Goal: Task Accomplishment & Management: Use online tool/utility

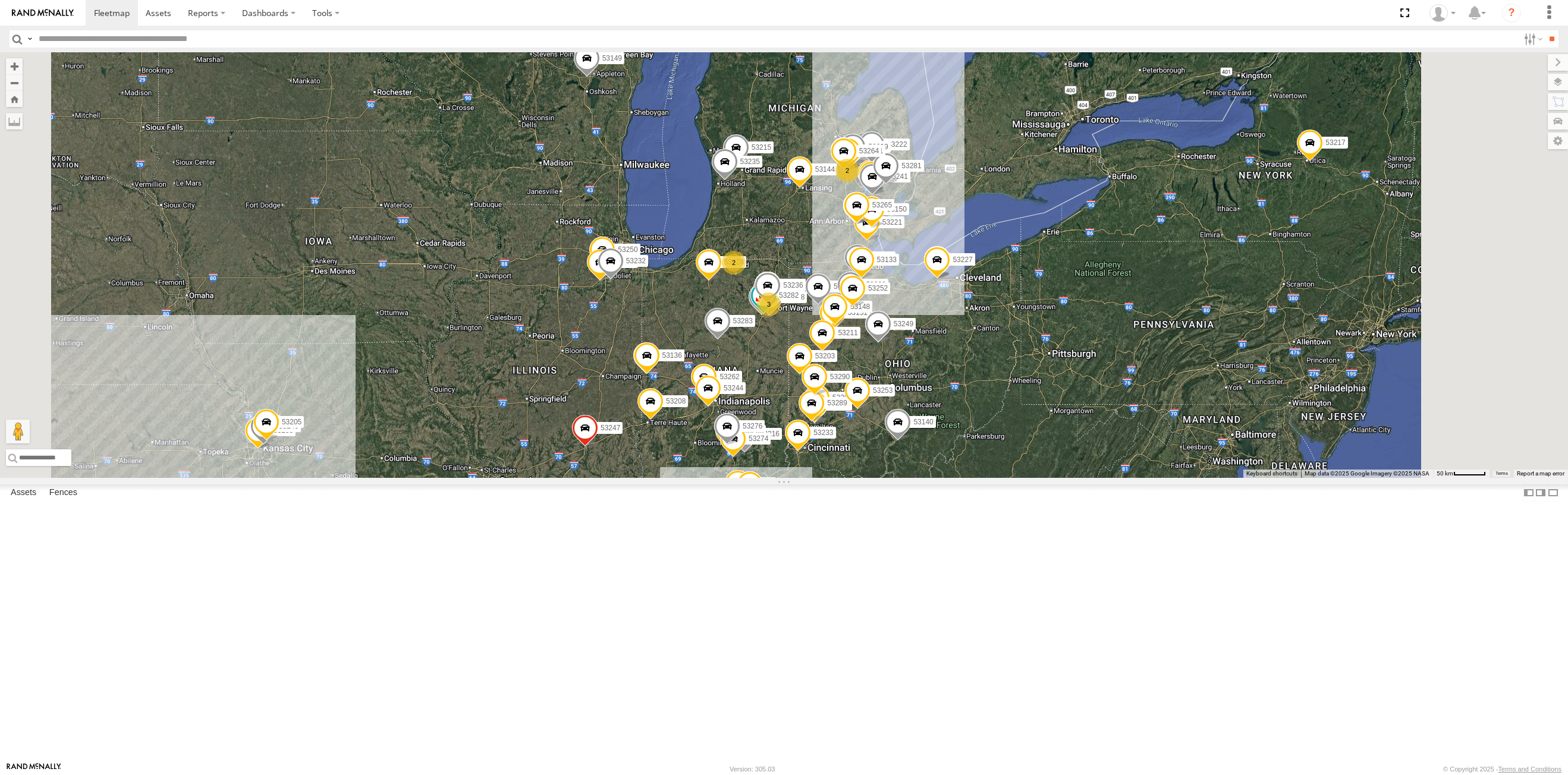
select select "**********"
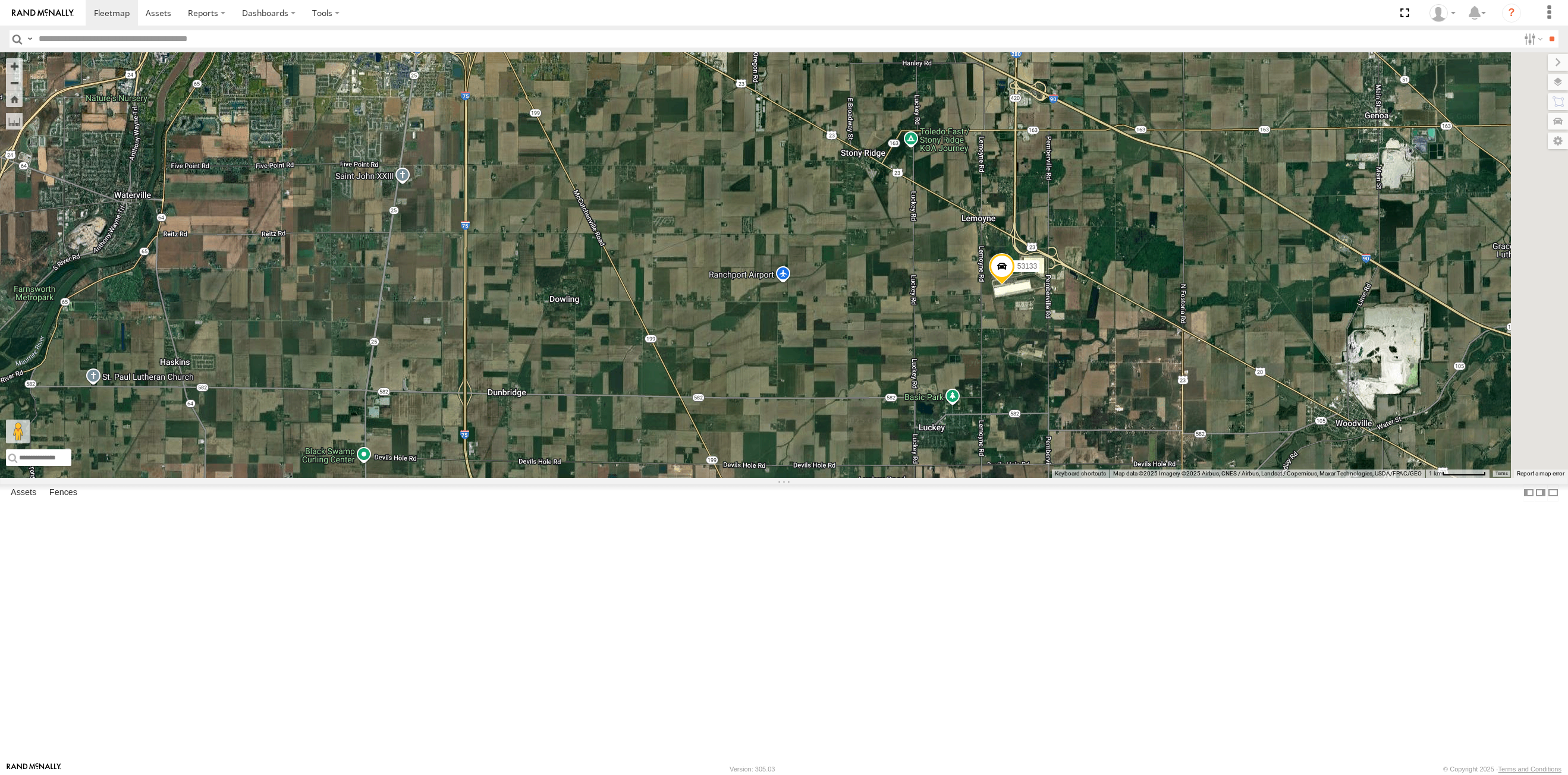
drag, startPoint x: 967, startPoint y: 277, endPoint x: 943, endPoint y: 506, distance: 230.3
click at [943, 478] on div "53215 53271 53216 53230 53149 53262 53247 53222 53210 53233 53250 53203 53130 5…" at bounding box center [784, 265] width 1568 height 425
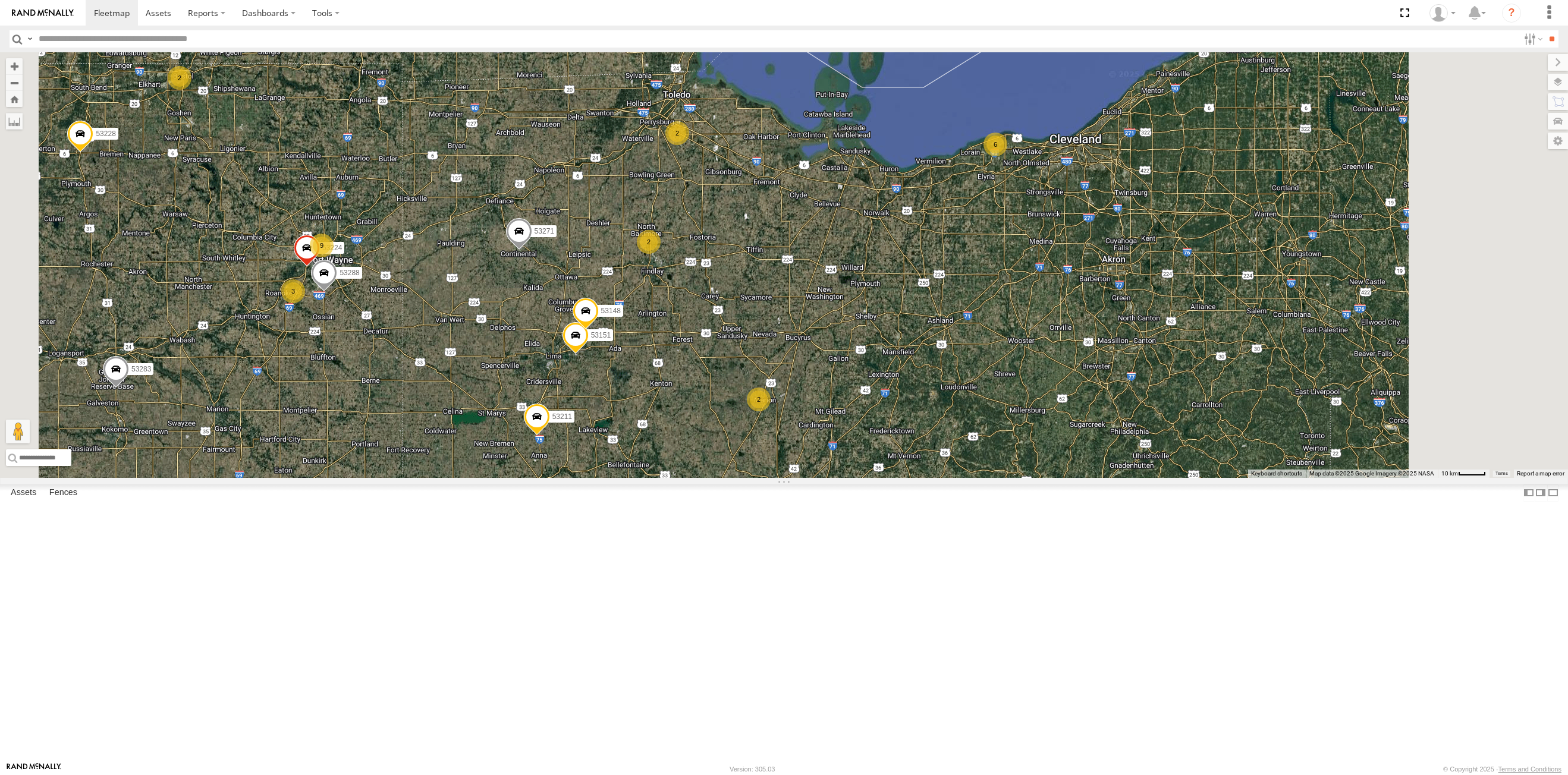
drag, startPoint x: 850, startPoint y: 594, endPoint x: 827, endPoint y: 317, distance: 278.0
click at [817, 381] on div "53215 53271 53216 53230 53149 53262 53247 53222 53210 53233 53250 53203 53130 5…" at bounding box center [784, 265] width 1568 height 425
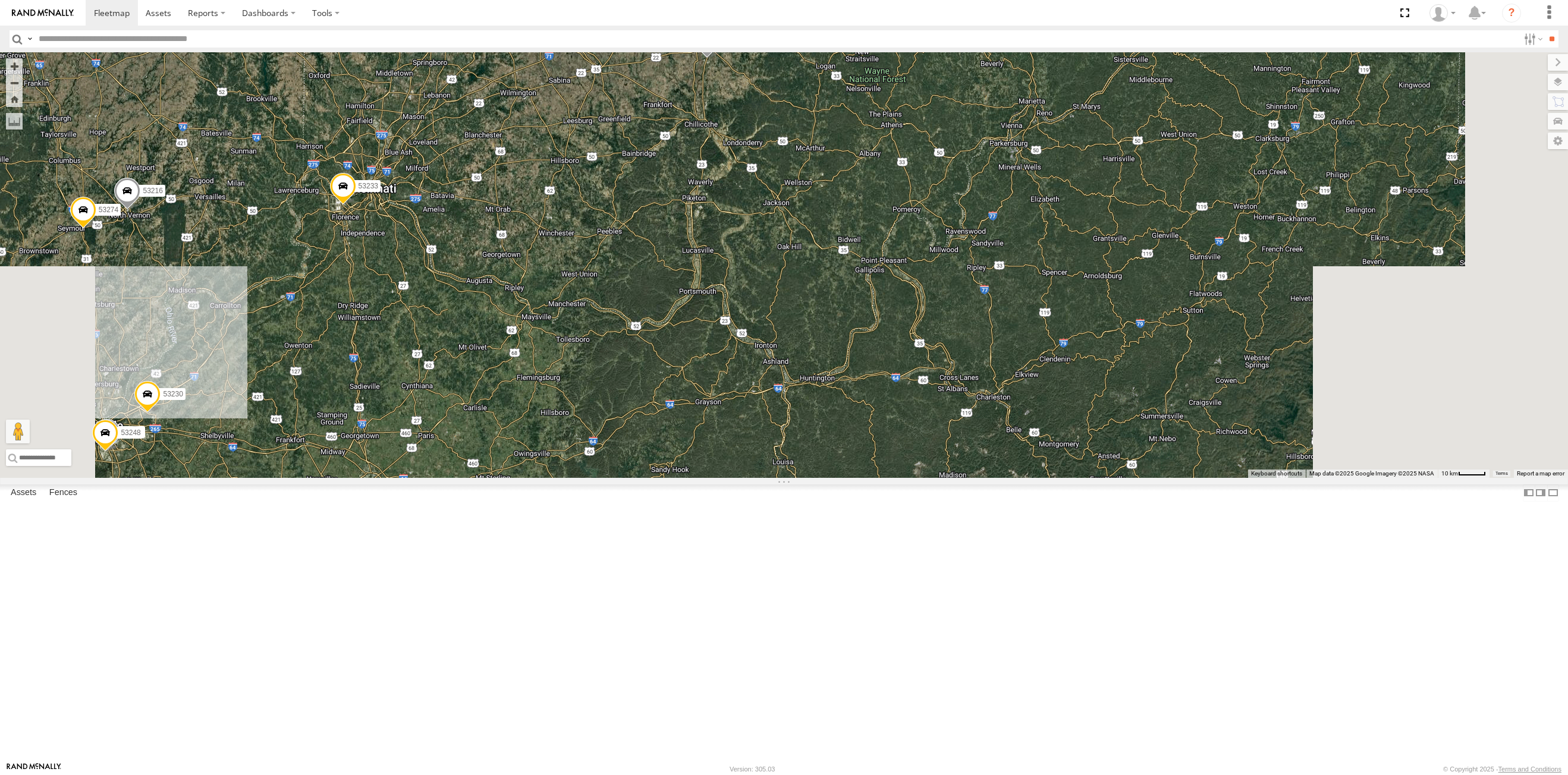
click at [827, 307] on div "53215 53271 53216 53230 53149 53262 53247 53222 53210 53233 53250 53203 53130 5…" at bounding box center [784, 265] width 1568 height 425
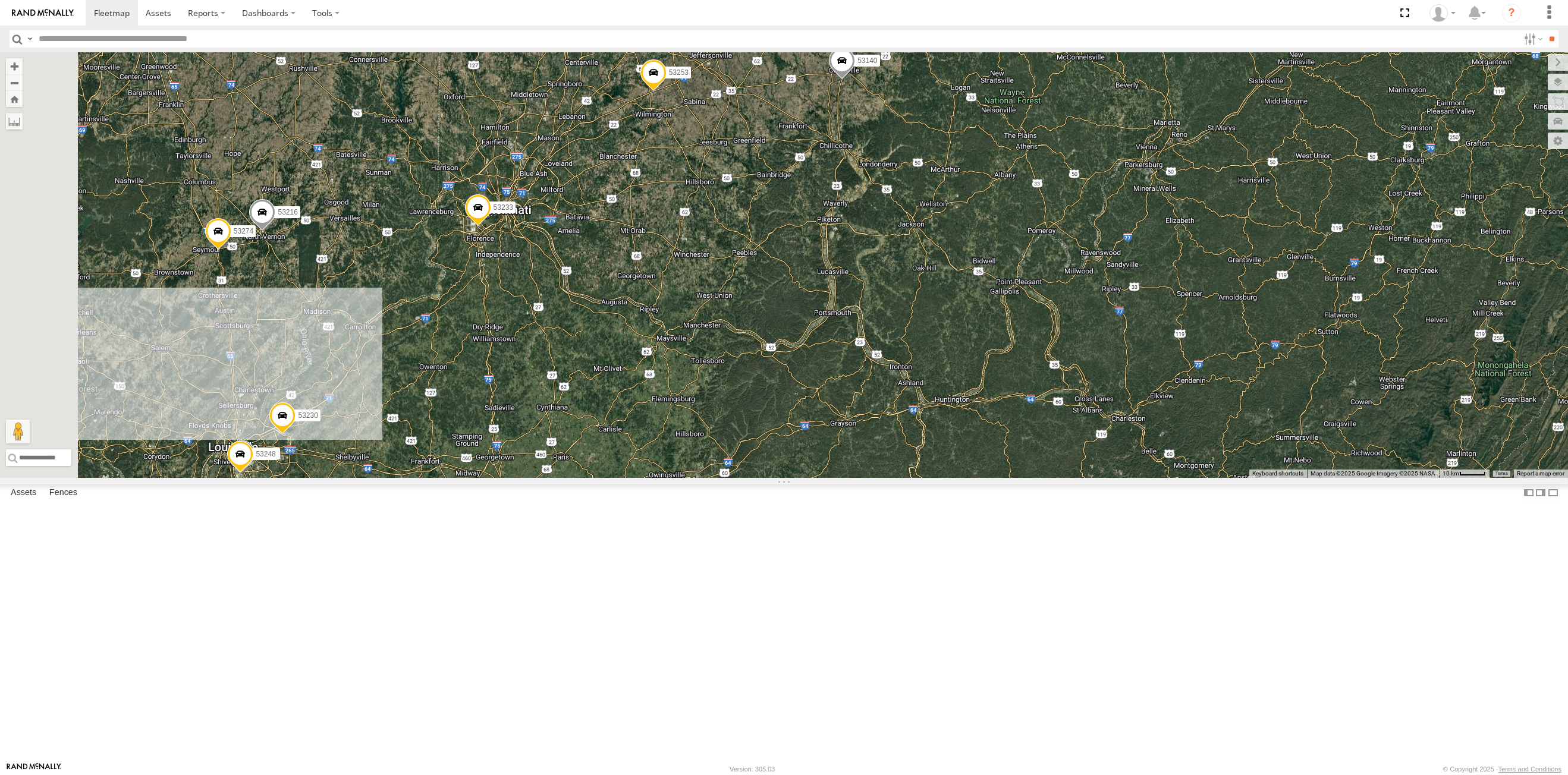
drag, startPoint x: 826, startPoint y: 496, endPoint x: 920, endPoint y: 638, distance: 170.3
click at [920, 478] on div "53215 53271 53216 53230 53149 53262 53247 53222 53210 53233 53250 53203 53130 5…" at bounding box center [784, 265] width 1568 height 425
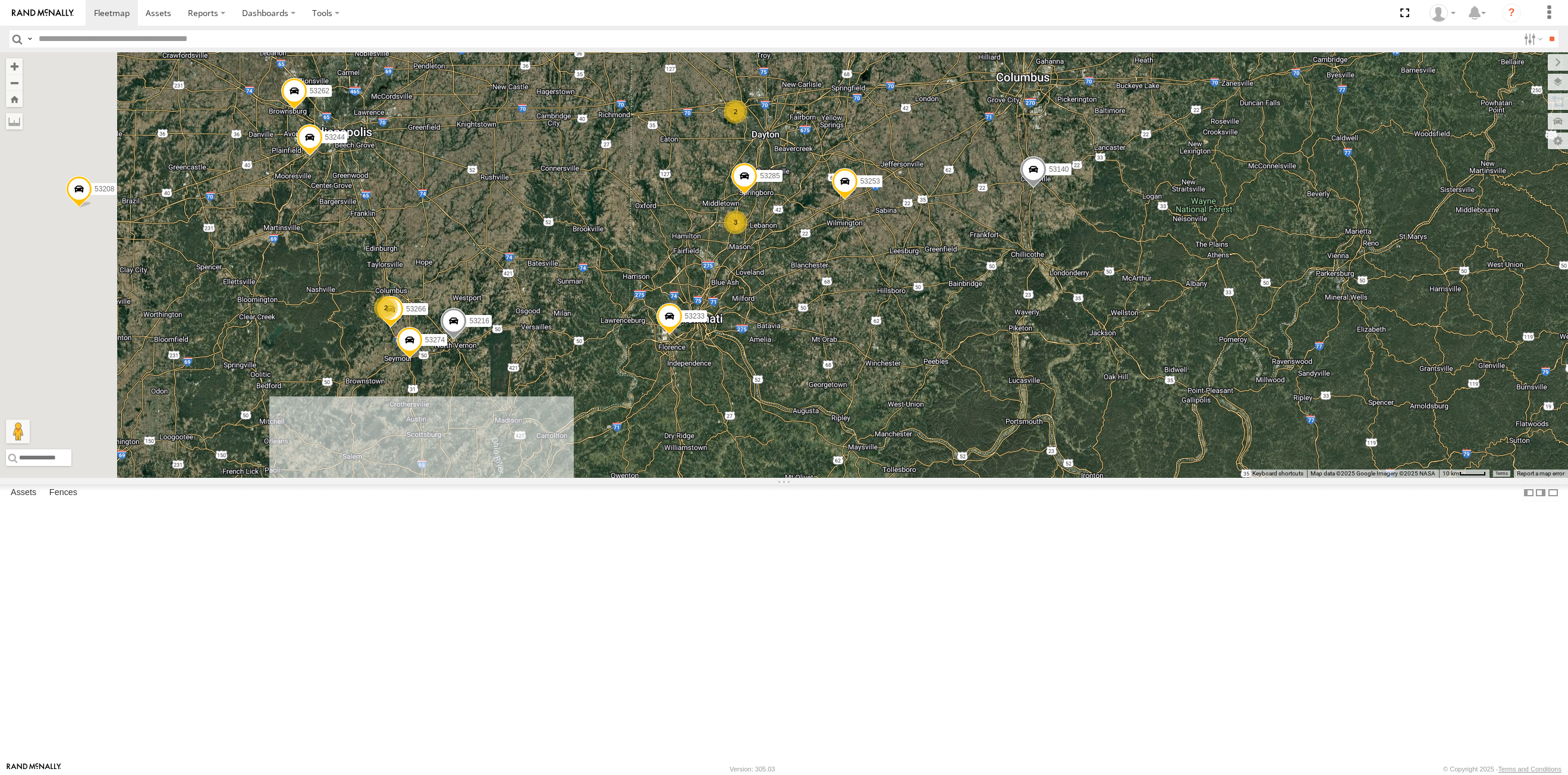
drag, startPoint x: 715, startPoint y: 462, endPoint x: 922, endPoint y: 579, distance: 237.8
click at [922, 478] on div "53215 53271 53216 53149 53262 53247 53222 53210 53233 53250 53203 53130 53221 5…" at bounding box center [784, 265] width 1568 height 425
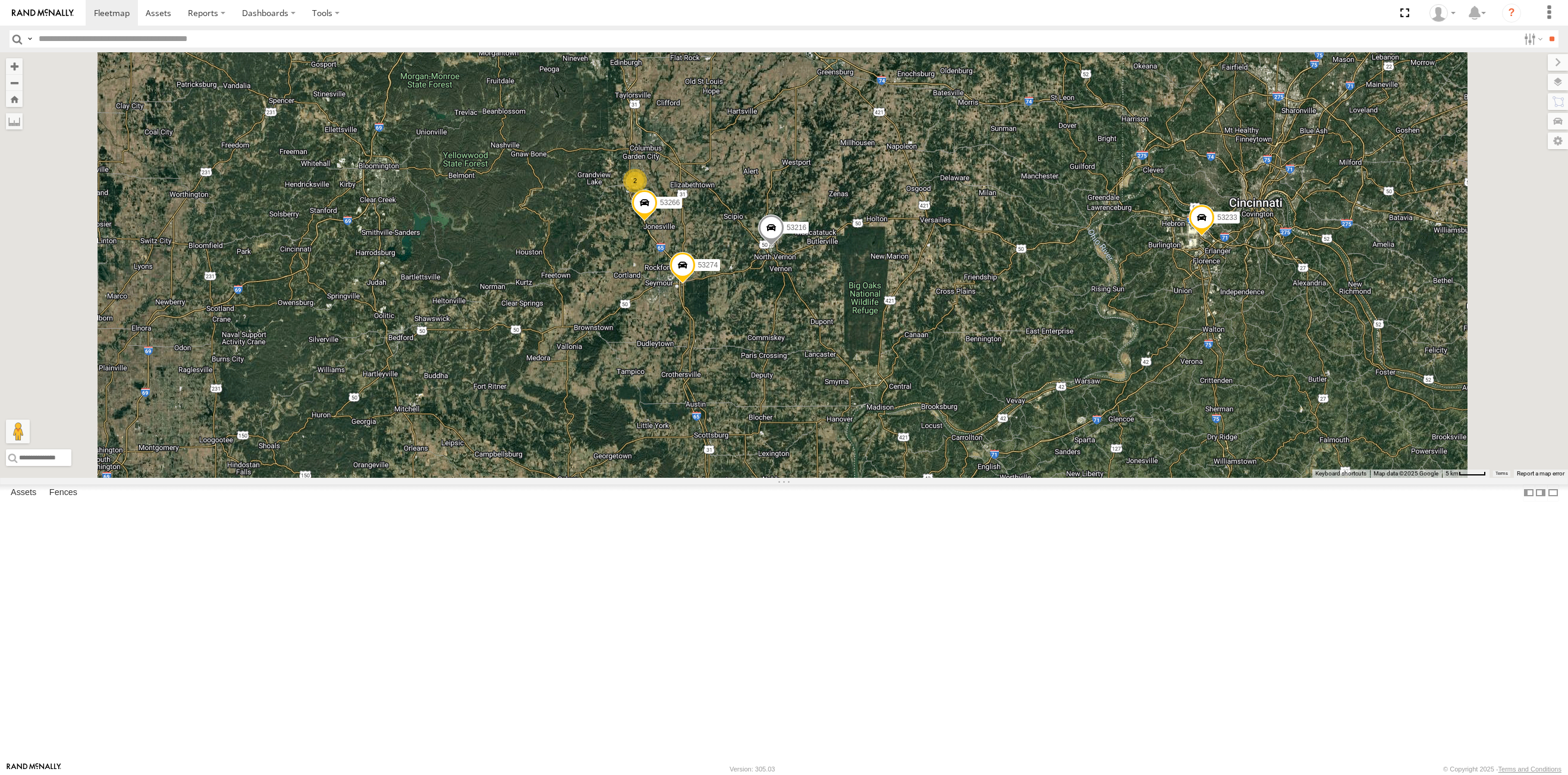
drag, startPoint x: 848, startPoint y: 662, endPoint x: 794, endPoint y: 444, distance: 224.6
click at [794, 444] on div "53215 53271 53216 53149 53262 53247 53222 53210 53233 53250 53203 53221 53105 5…" at bounding box center [784, 265] width 1568 height 425
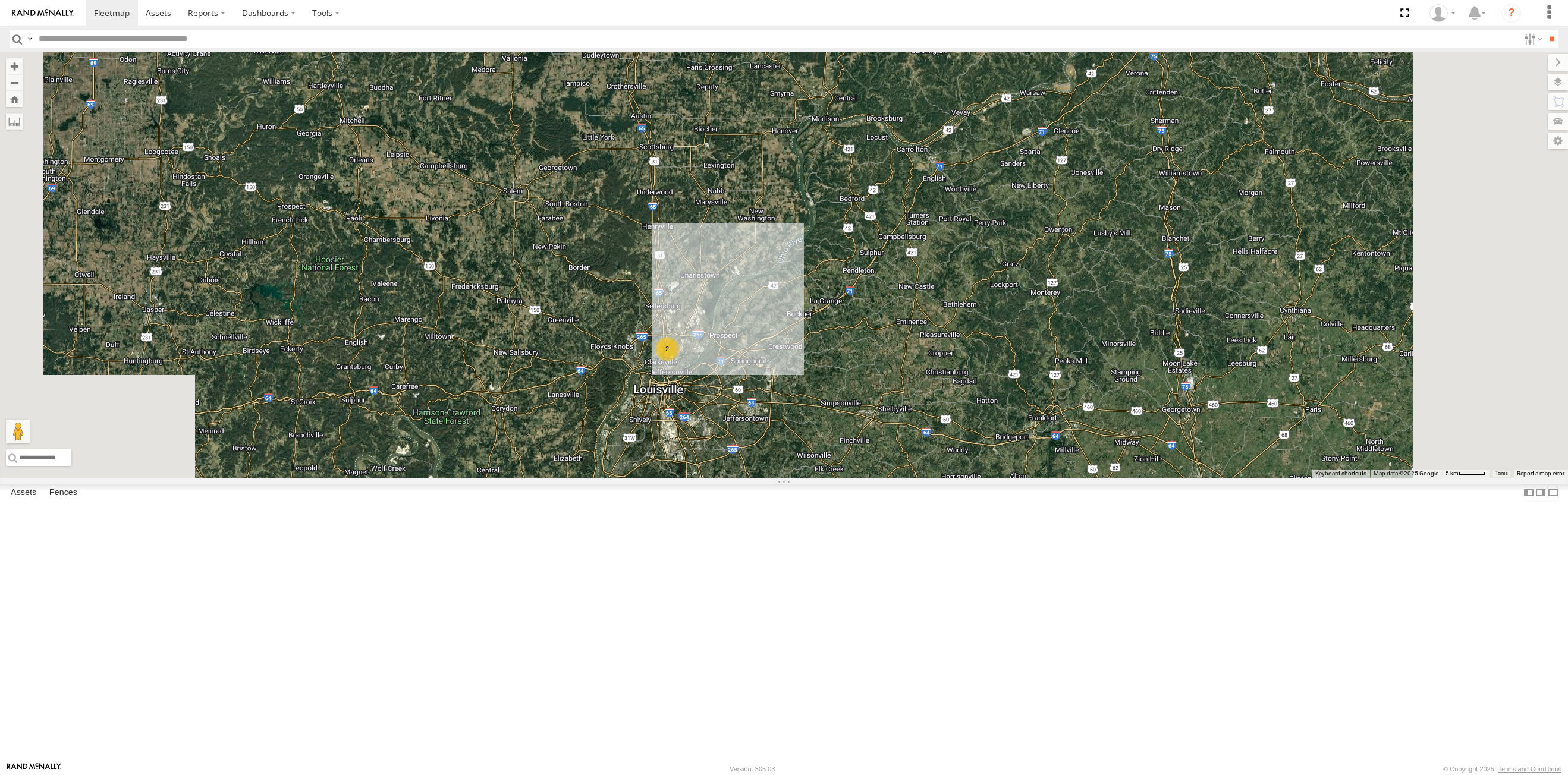
drag, startPoint x: 832, startPoint y: 619, endPoint x: 777, endPoint y: 312, distance: 311.9
click at [777, 315] on div "53215 53271 53216 53149 53262 53247 53222 53210 53233 53250 53203 53221 53105 5…" at bounding box center [784, 265] width 1568 height 425
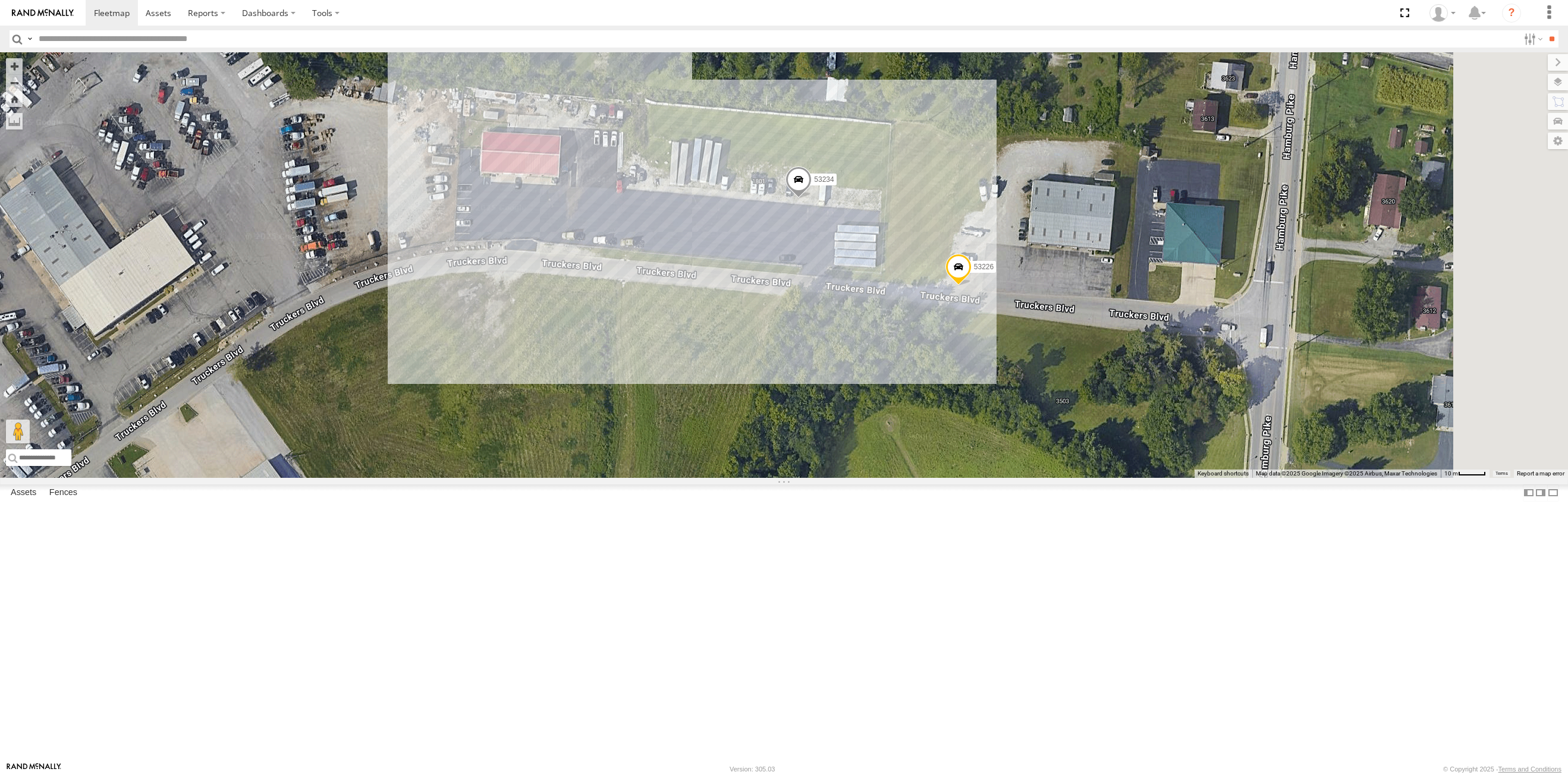
drag, startPoint x: 877, startPoint y: 642, endPoint x: 762, endPoint y: 595, distance: 124.2
click at [762, 478] on div "53215 53271 53216 53149 53262 53247 53222 53210 53233 53250 53203 53221 53105 5…" at bounding box center [784, 265] width 1568 height 425
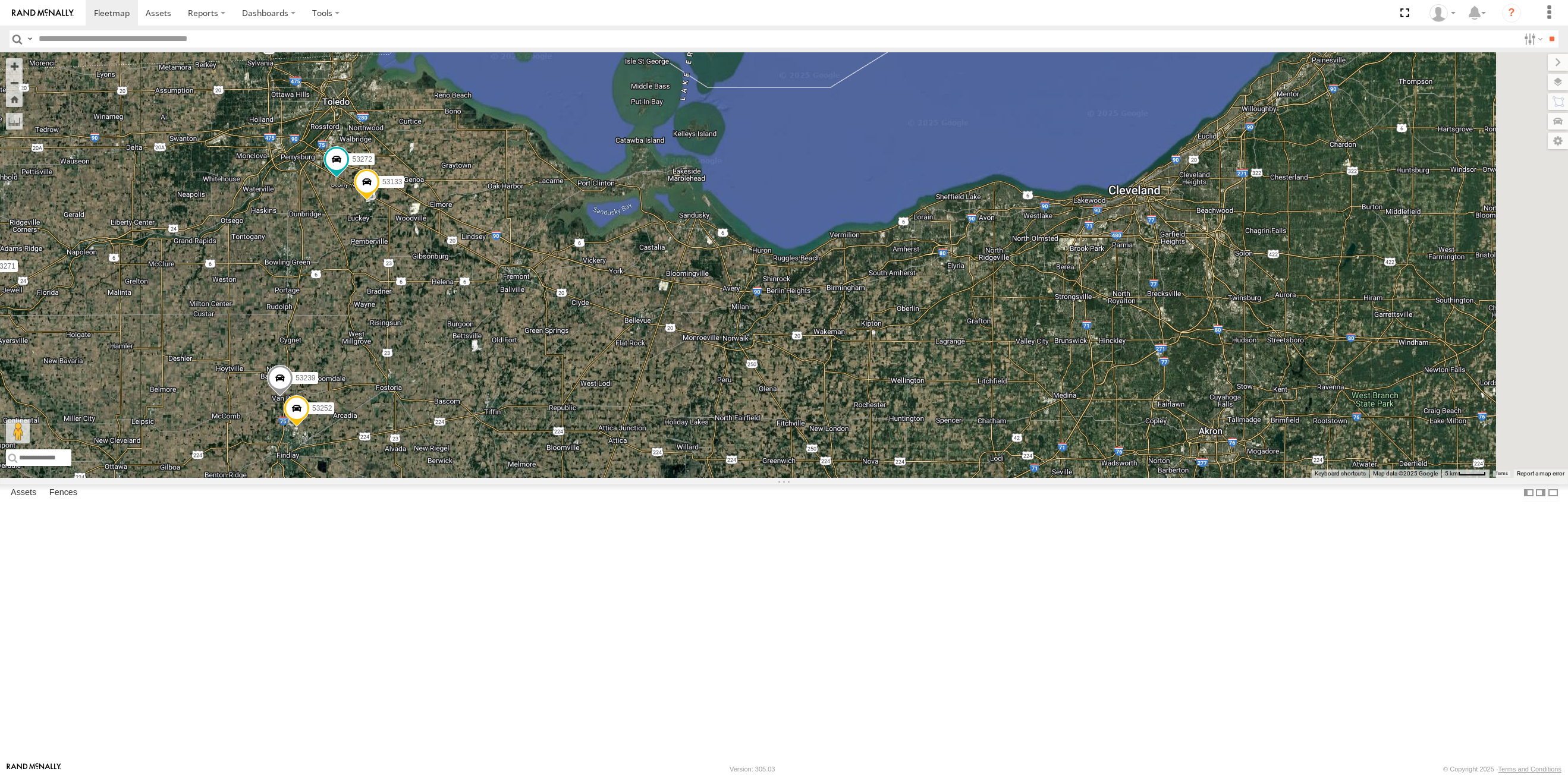
drag, startPoint x: 937, startPoint y: 540, endPoint x: 1374, endPoint y: 347, distance: 477.7
click at [486, 436] on div "53271 53149 53247 53222 53210 53233 53203 53217 53208 53253 53283 53140 53211 5…" at bounding box center [784, 265] width 1568 height 425
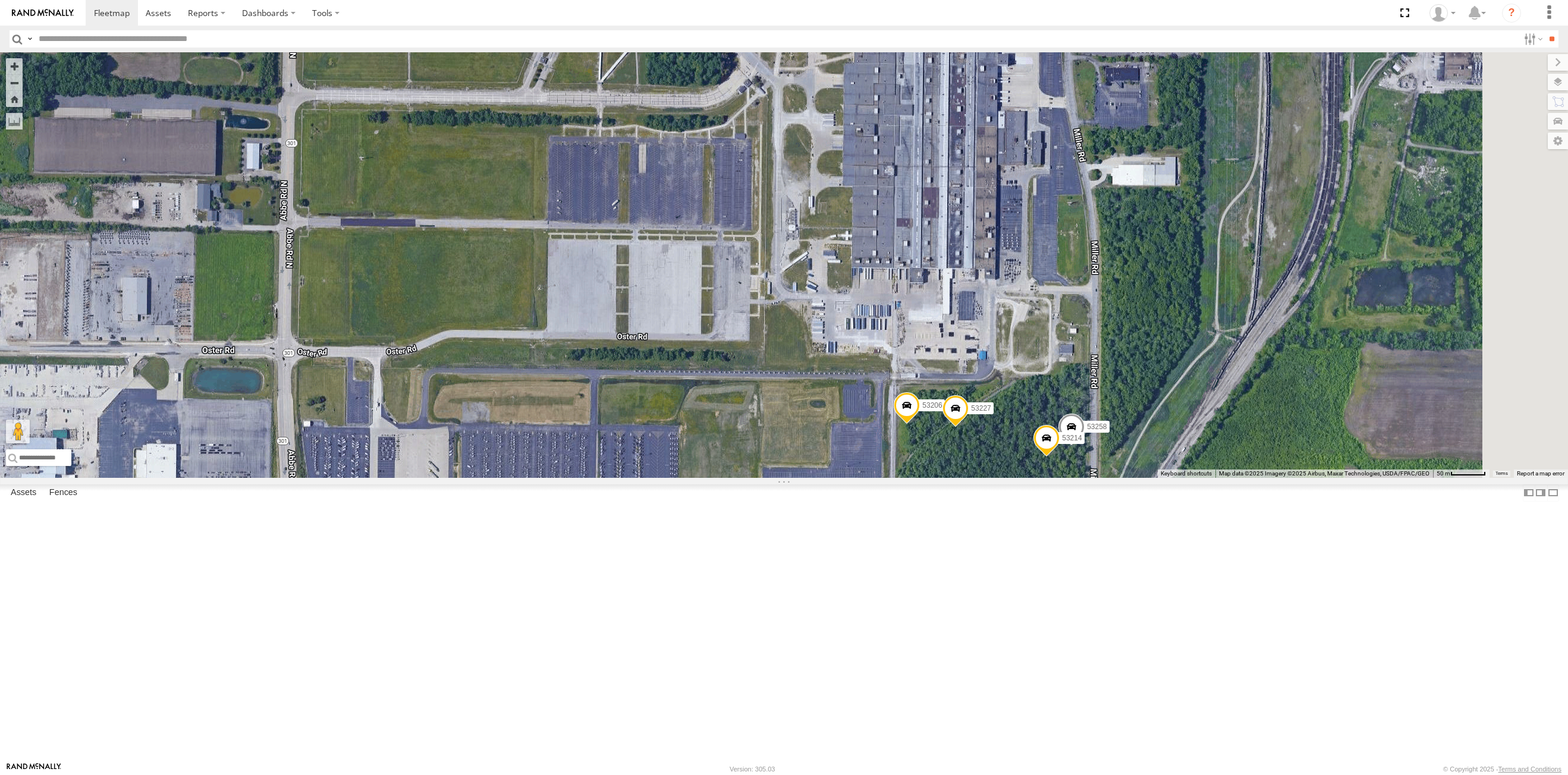
drag, startPoint x: 1003, startPoint y: 428, endPoint x: 950, endPoint y: 393, distance: 63.5
click at [950, 393] on div "53271 53149 53247 53222 53210 53233 53203 53217 53208 53253 53283 53140 53211 5…" at bounding box center [784, 265] width 1568 height 425
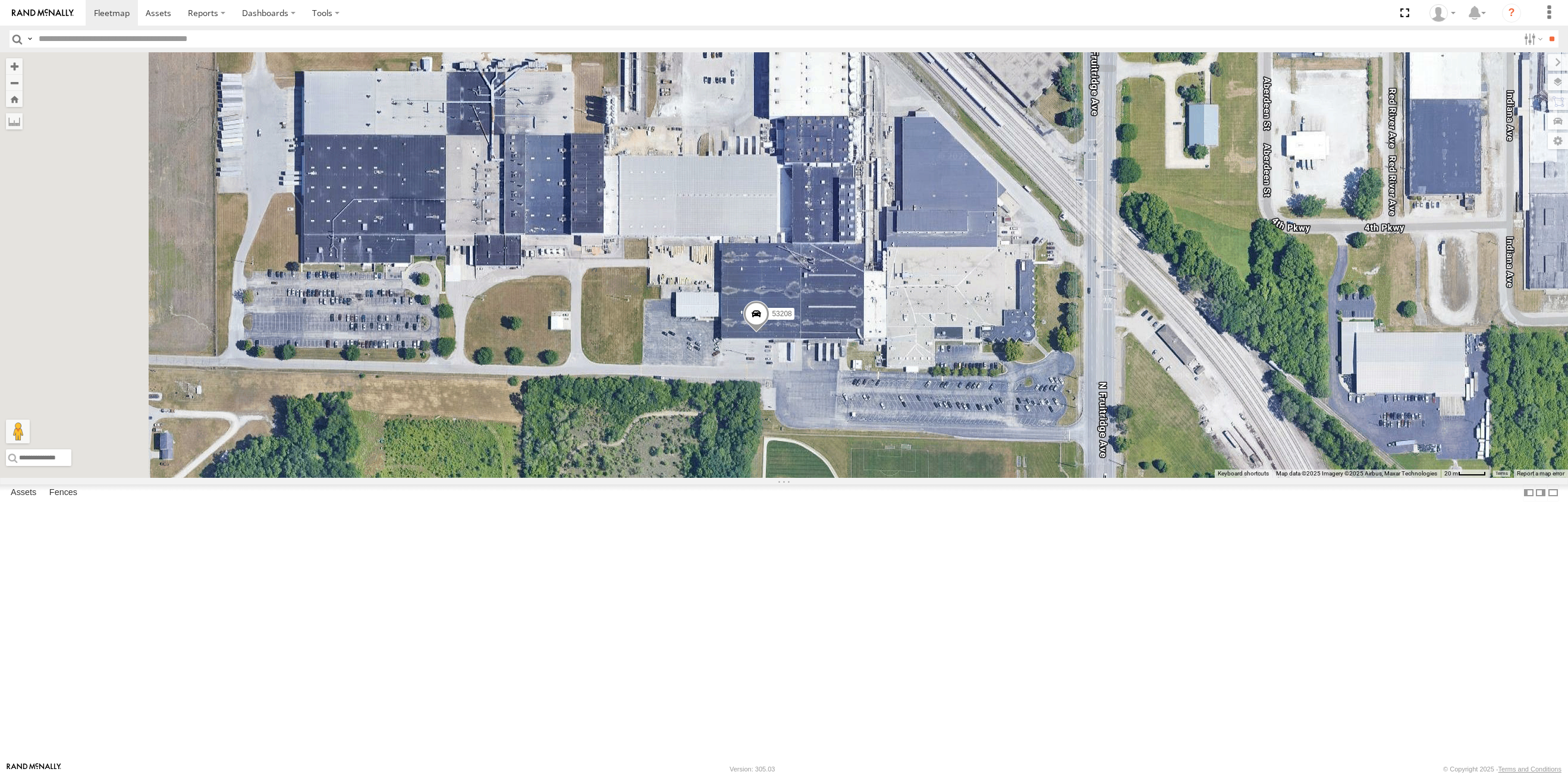
drag, startPoint x: 798, startPoint y: 379, endPoint x: 992, endPoint y: 370, distance: 194.2
click at [992, 370] on div "53271 53149 53247 53210 53233 53203 53217 53208 53283 53140 53211 53228 53144 5…" at bounding box center [784, 265] width 1568 height 425
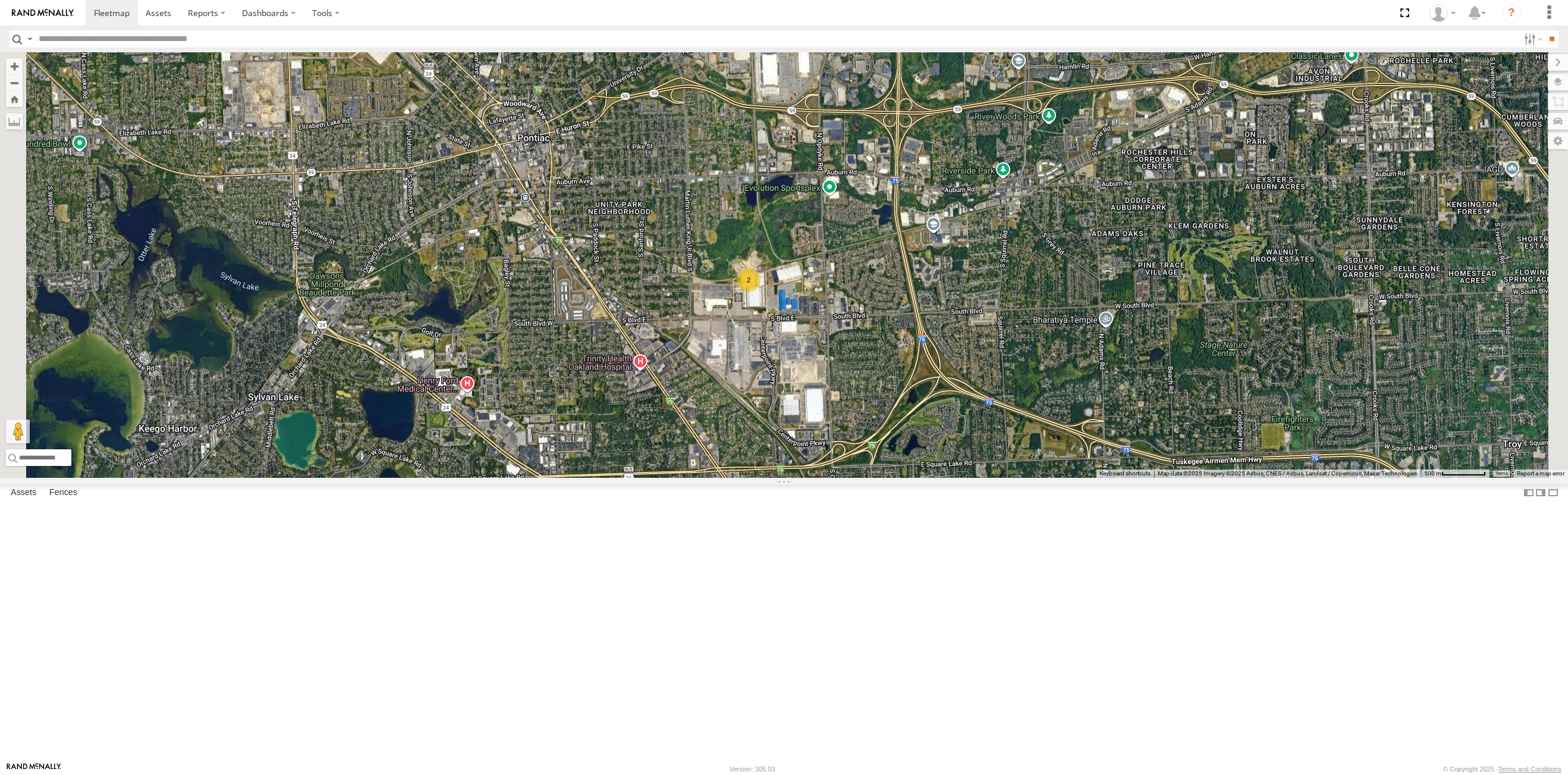
drag, startPoint x: 864, startPoint y: 409, endPoint x: 917, endPoint y: 462, distance: 75.0
click at [872, 445] on div "53271 53149 53247 53210 53217 53208 53140 53144 53233 53203 53283 53211 53228 5…" at bounding box center [784, 265] width 1568 height 425
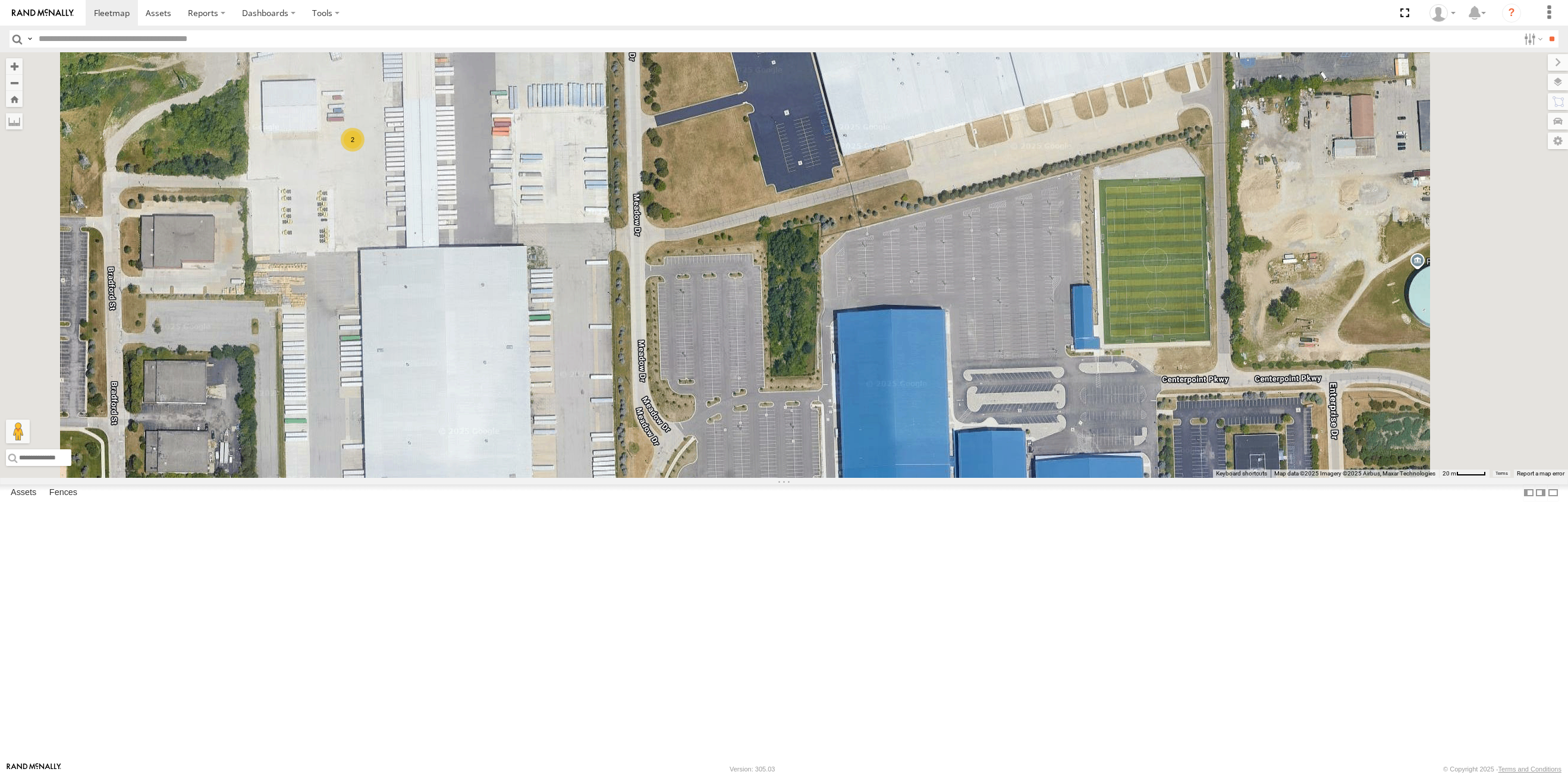
click at [365, 151] on div "2" at bounding box center [352, 139] width 24 height 24
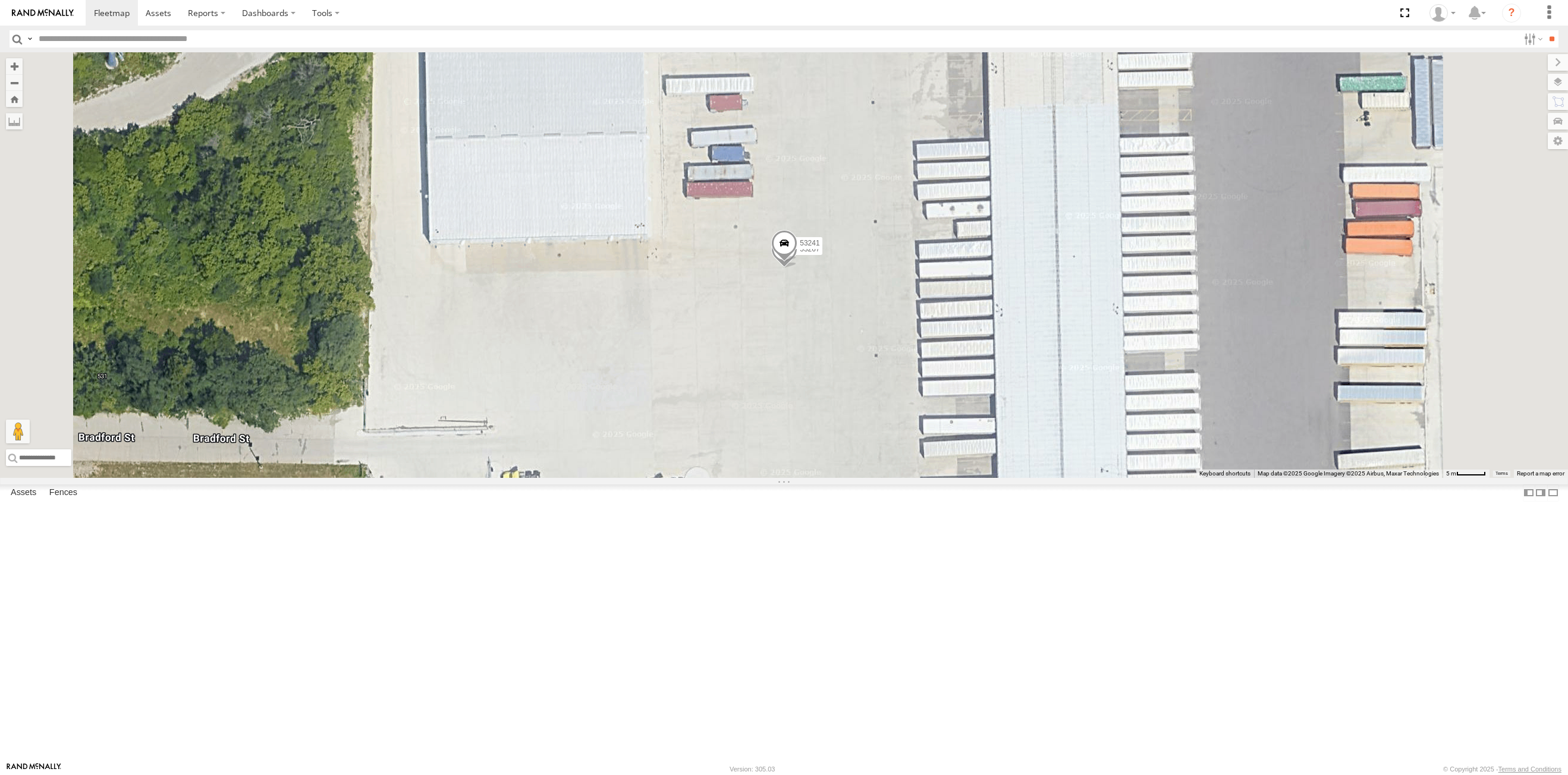
click at [797, 263] on span at bounding box center [784, 246] width 26 height 32
click at [800, 249] on label at bounding box center [789, 245] width 23 height 9
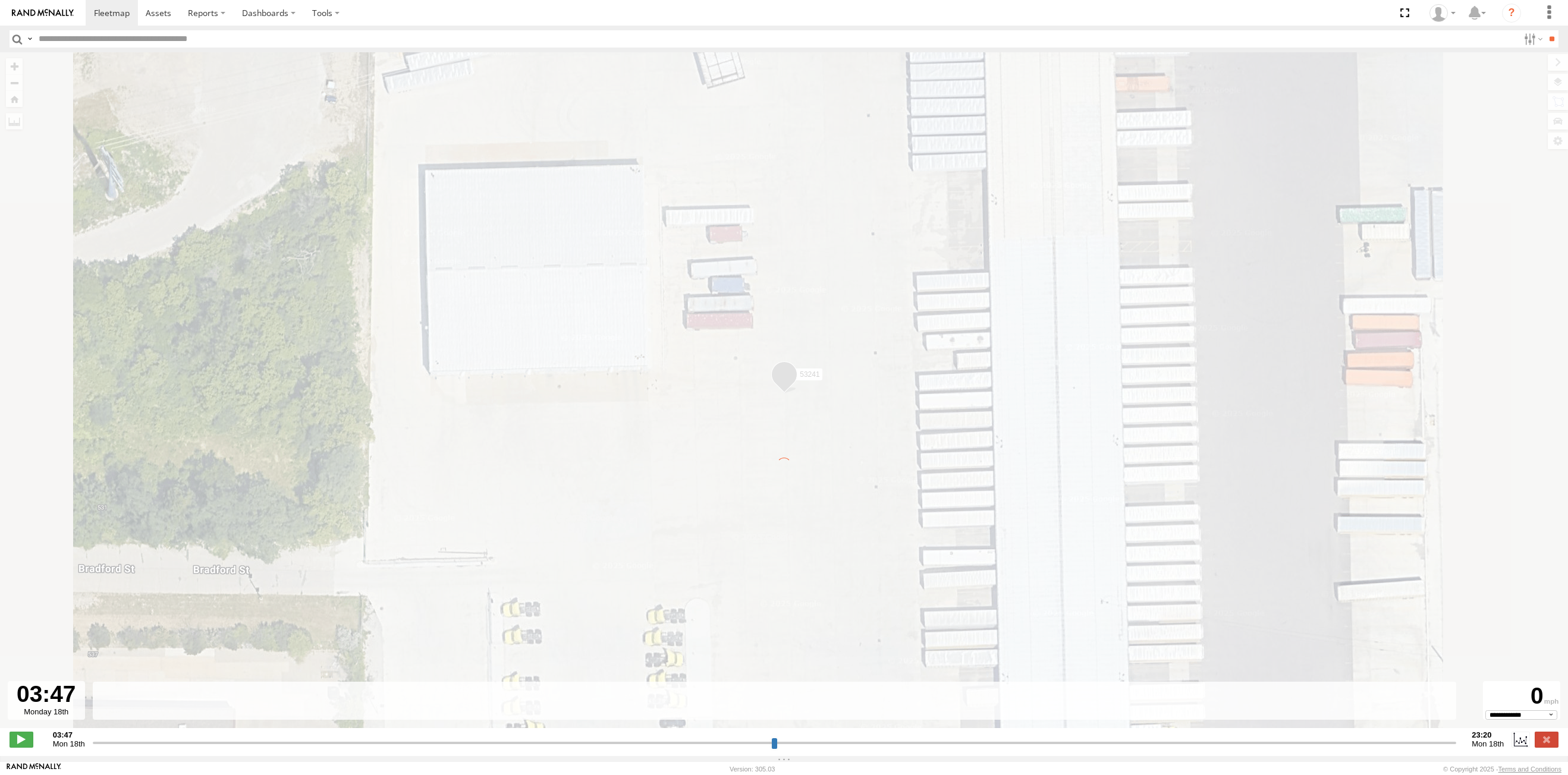
type input "**********"
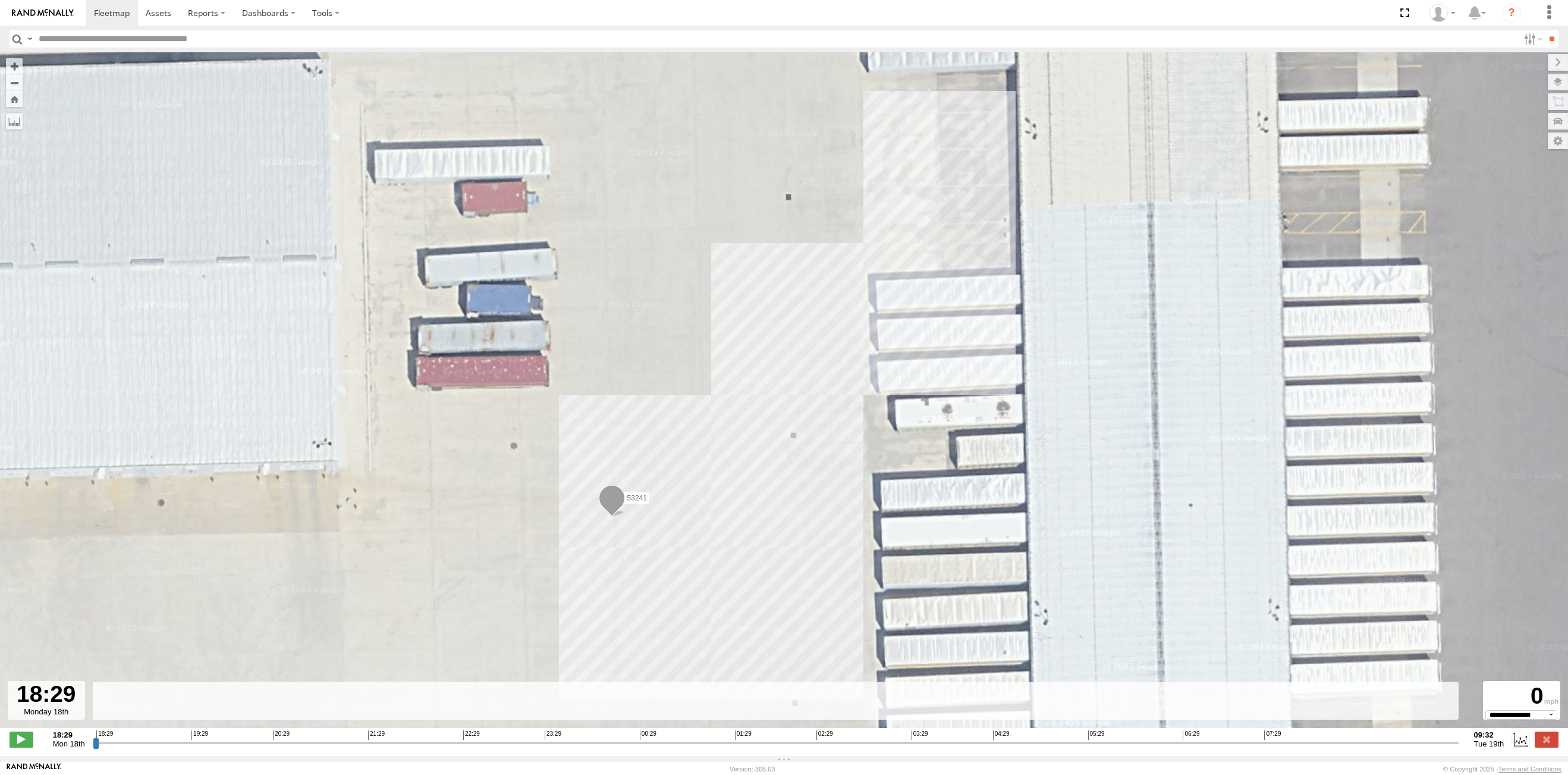
click at [15, 38] on input "button" at bounding box center [17, 39] width 15 height 17
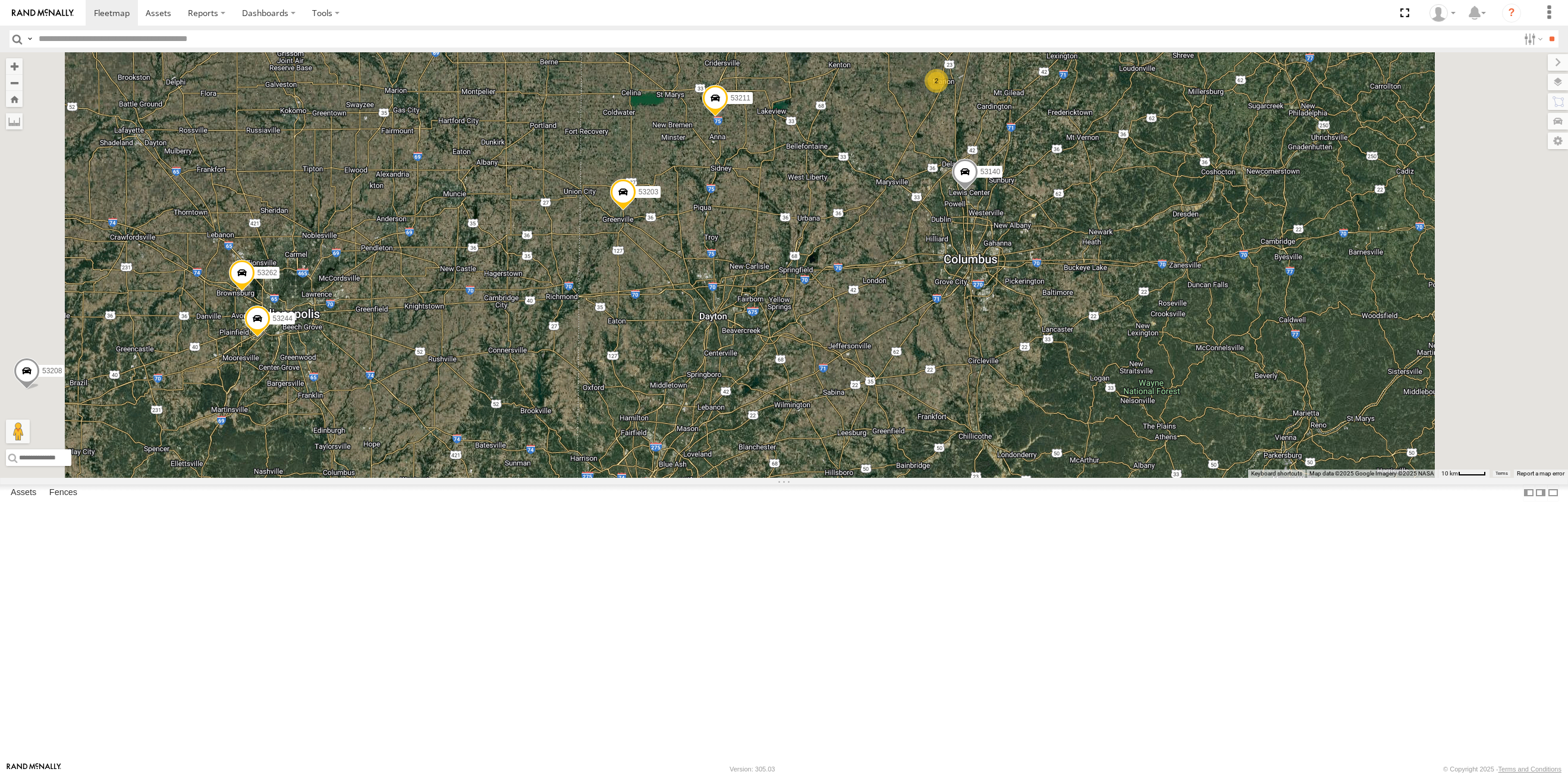
drag, startPoint x: 903, startPoint y: 716, endPoint x: 924, endPoint y: 359, distance: 357.6
click at [923, 359] on div "53215 53271 53216 53272 53149 53262 53247 53222 53210 53103 53250 53203 53130 5…" at bounding box center [784, 265] width 1568 height 425
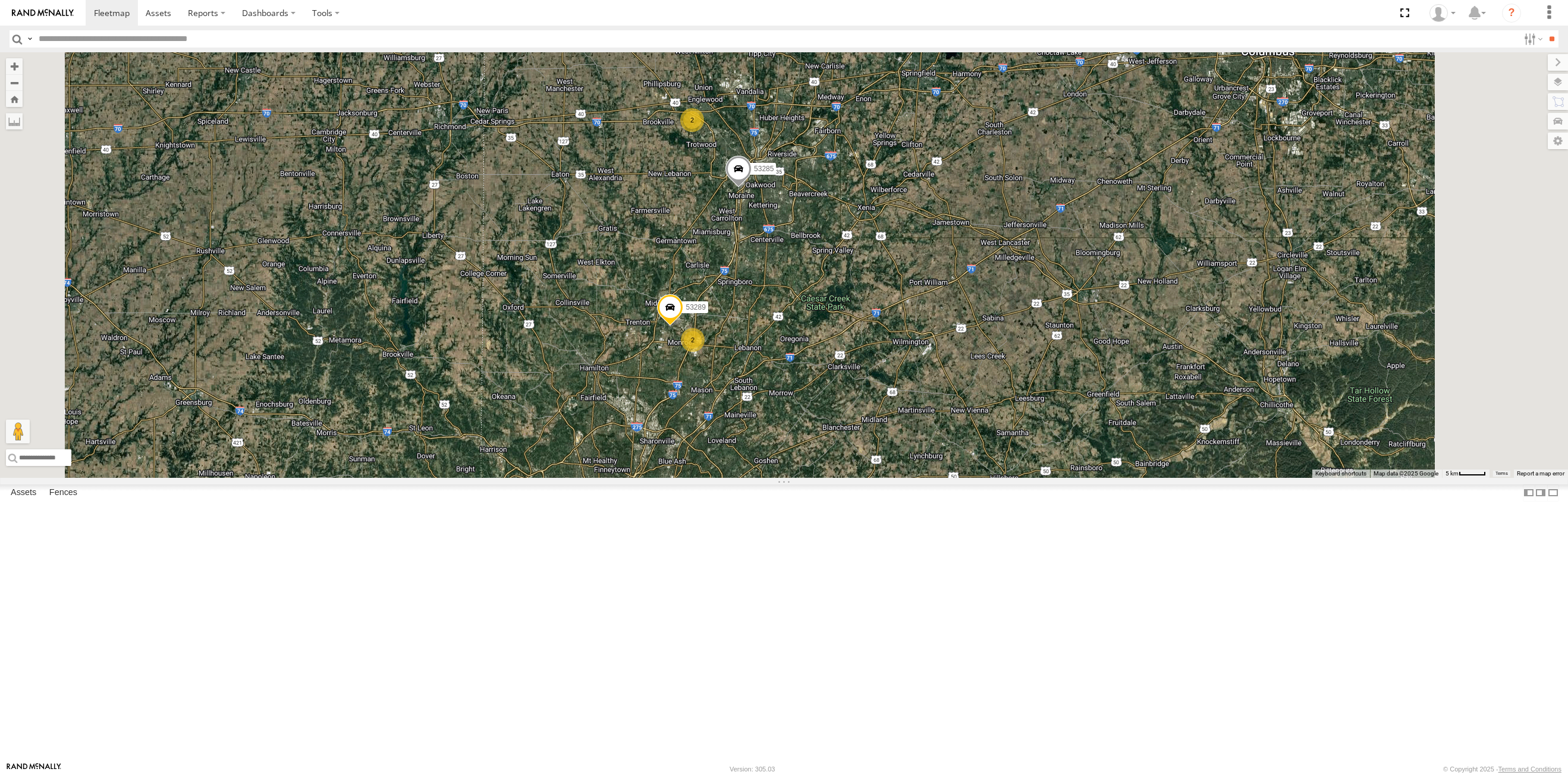
select select "**********"
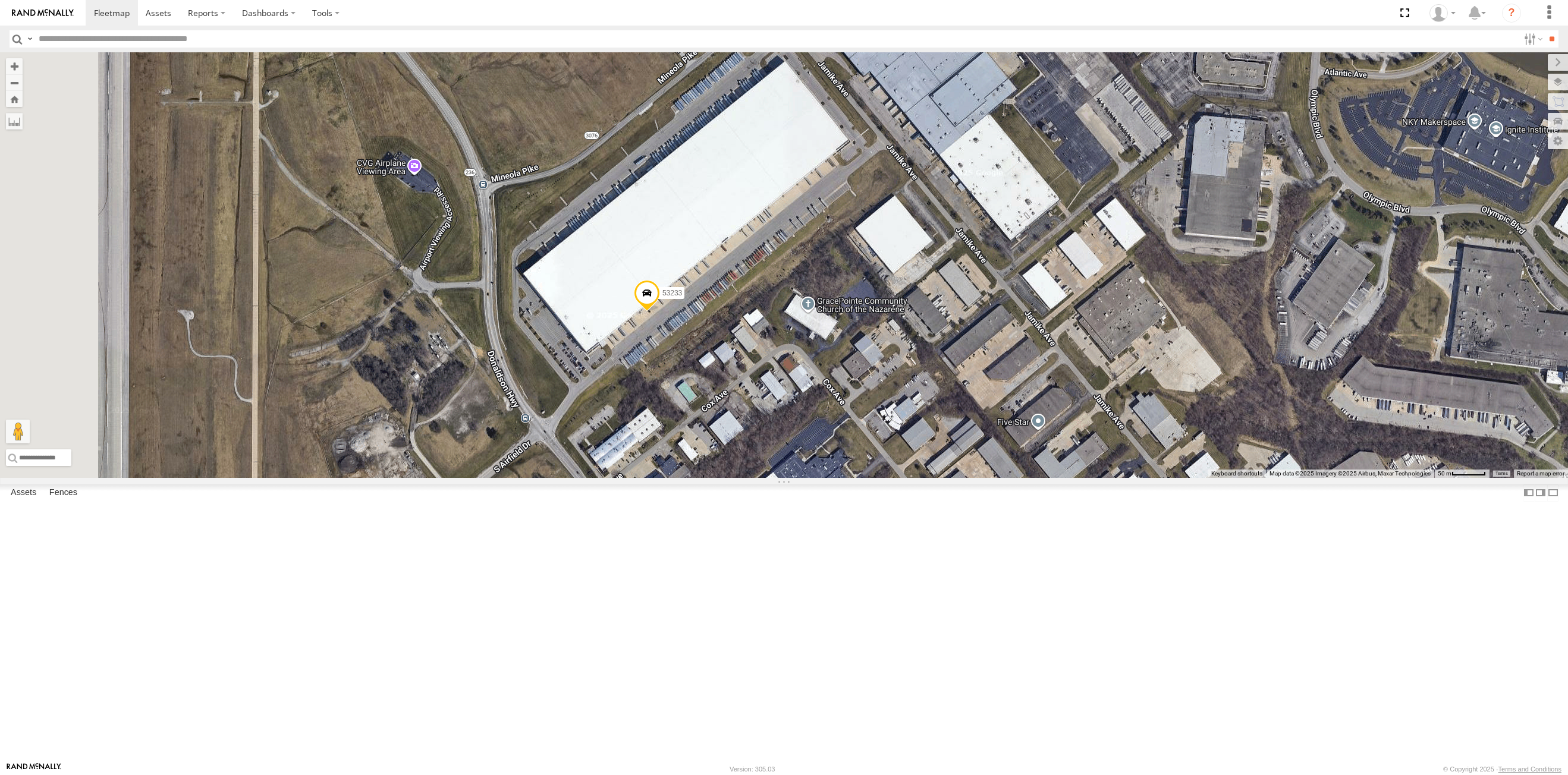
drag, startPoint x: 788, startPoint y: 580, endPoint x: 859, endPoint y: 563, distance: 73.0
click at [859, 478] on div "53215 53271 53216 53272 53149 53262 53247 53222 53210 53103 53250 53203 53130 5…" at bounding box center [784, 265] width 1568 height 425
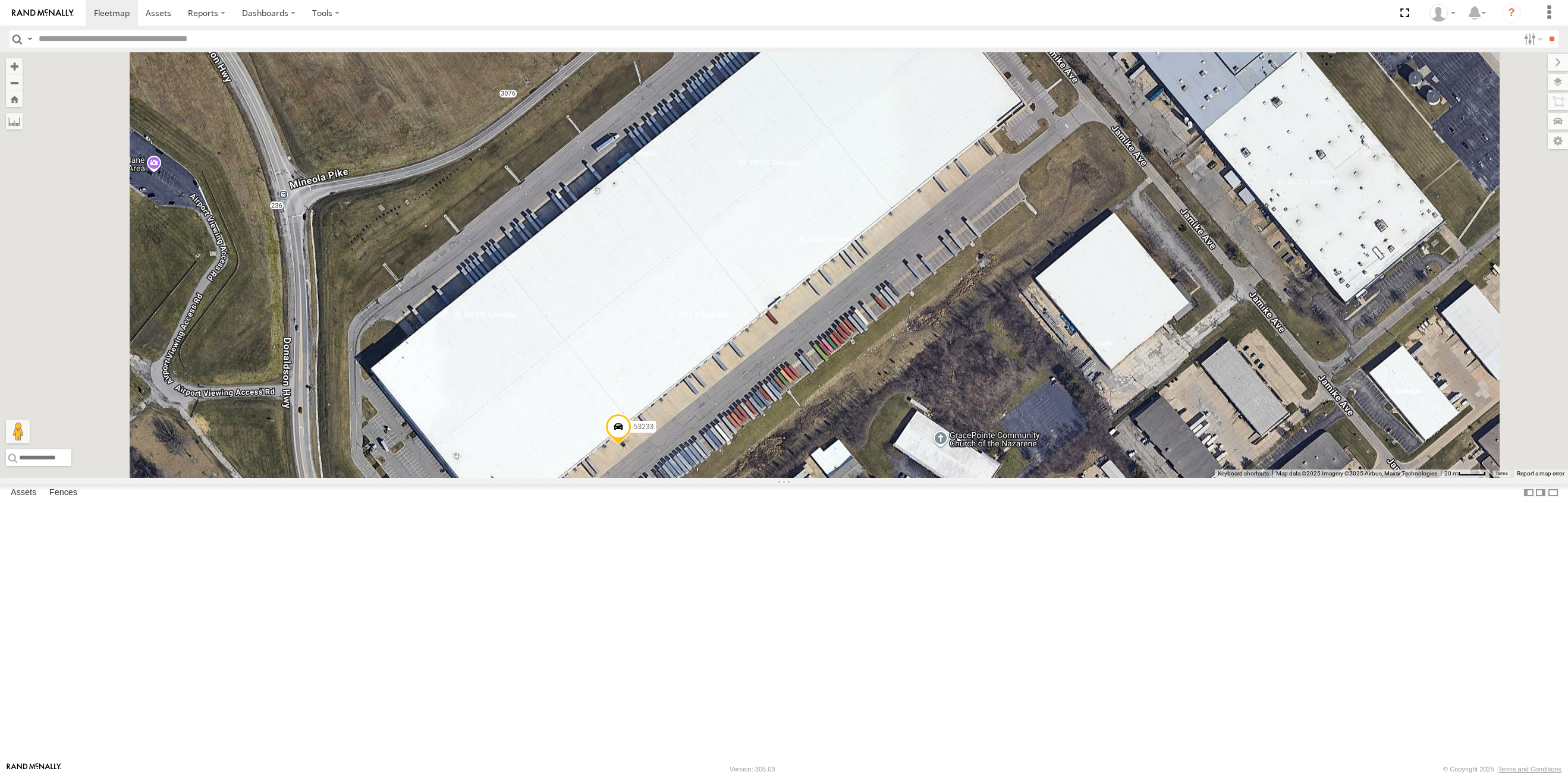
drag, startPoint x: 867, startPoint y: 315, endPoint x: 852, endPoint y: 358, distance: 45.5
click at [852, 358] on div "53215 53271 53216 53272 53149 53262 53247 53222 53210 53103 53250 53203 53130 5…" at bounding box center [784, 265] width 1568 height 425
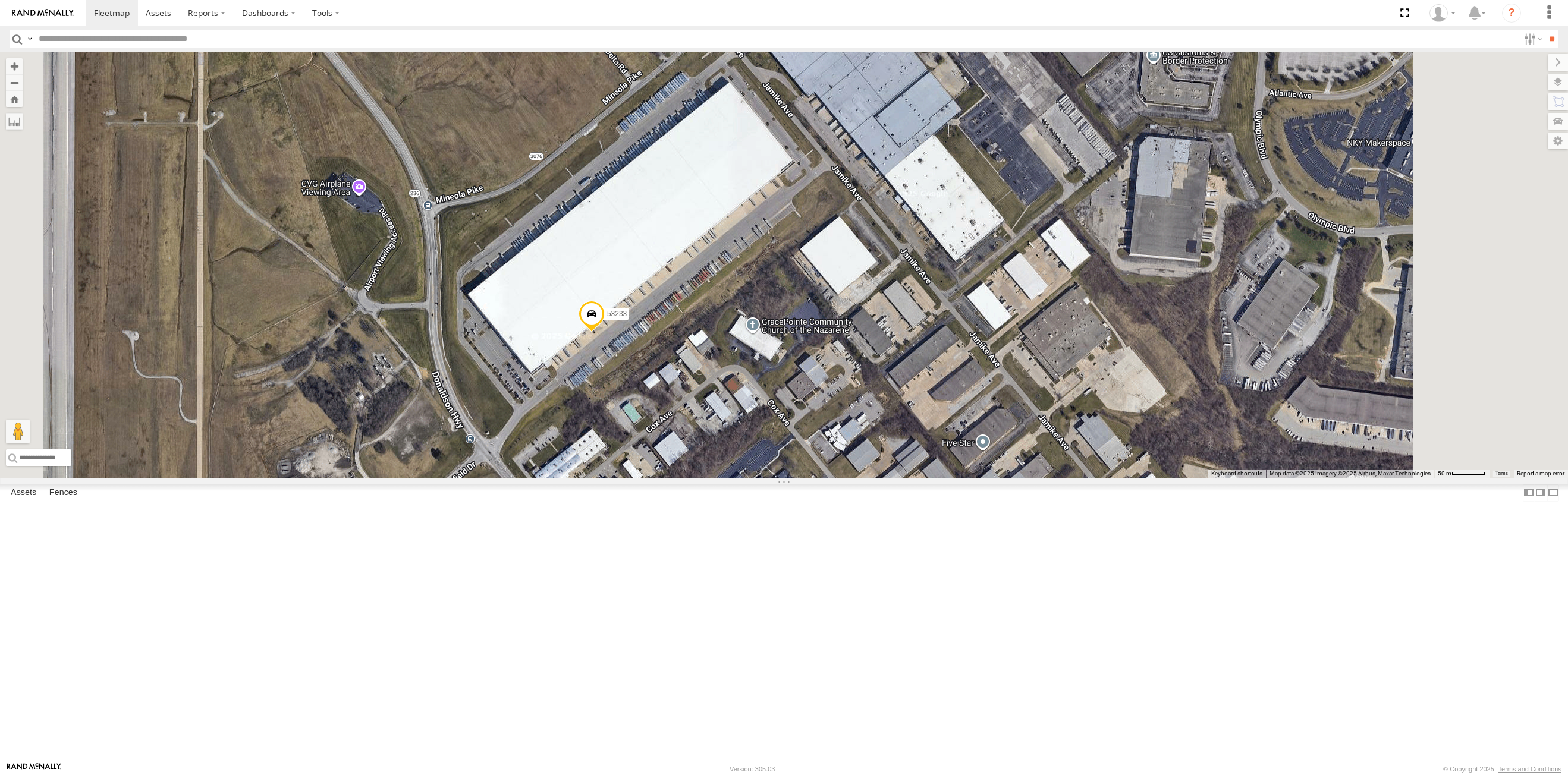
drag, startPoint x: 800, startPoint y: 330, endPoint x: 800, endPoint y: 349, distance: 19.0
click at [800, 349] on div "53215 53271 53216 53272 53149 53262 53247 53222 53210 53103 53250 53203 53130 5…" at bounding box center [784, 265] width 1568 height 425
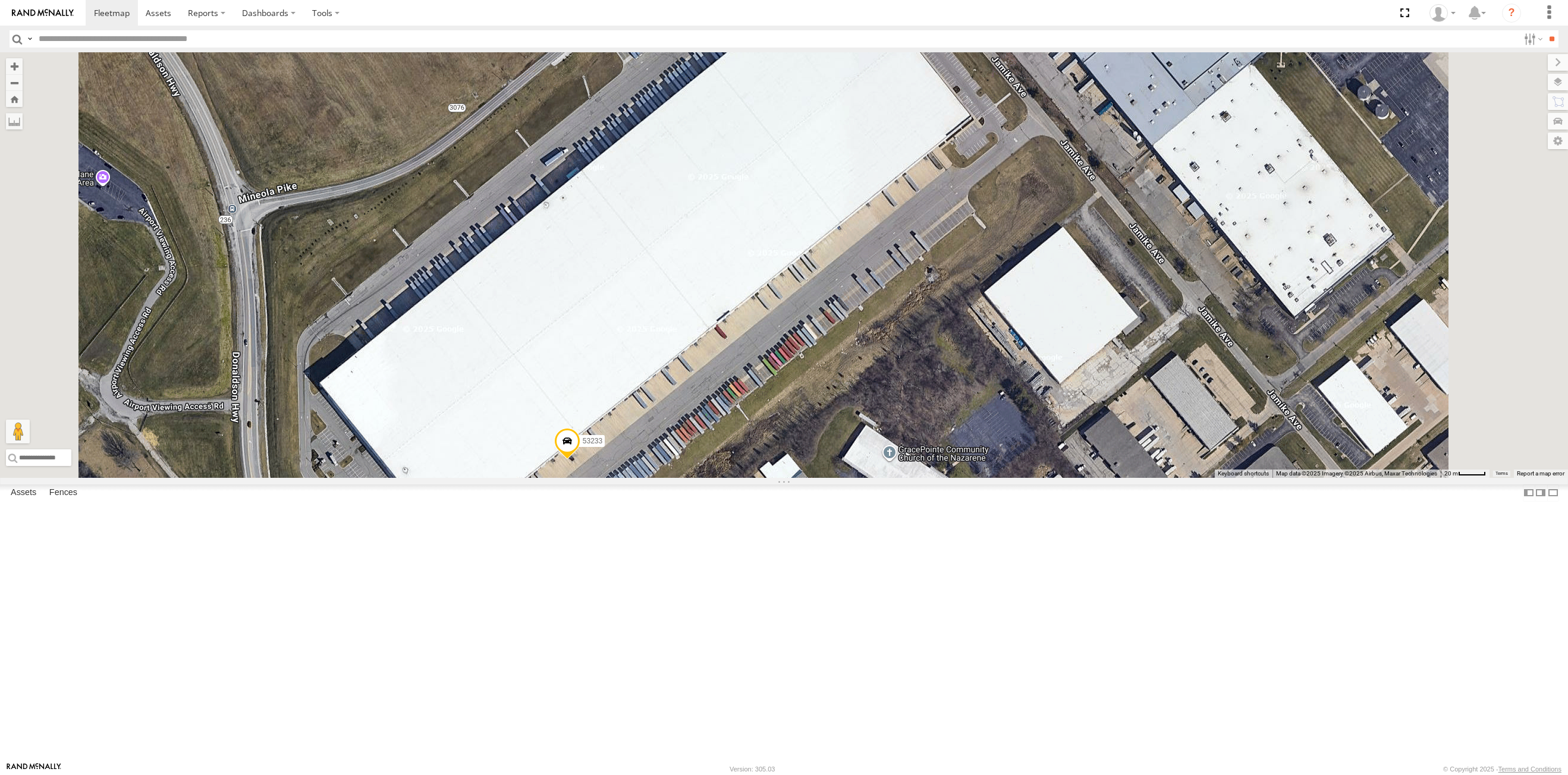
drag, startPoint x: 780, startPoint y: 366, endPoint x: 809, endPoint y: 373, distance: 29.8
click at [809, 373] on div "53215 53271 53216 53272 53149 53262 53247 53222 53210 53103 53250 53203 53130 5…" at bounding box center [784, 265] width 1568 height 425
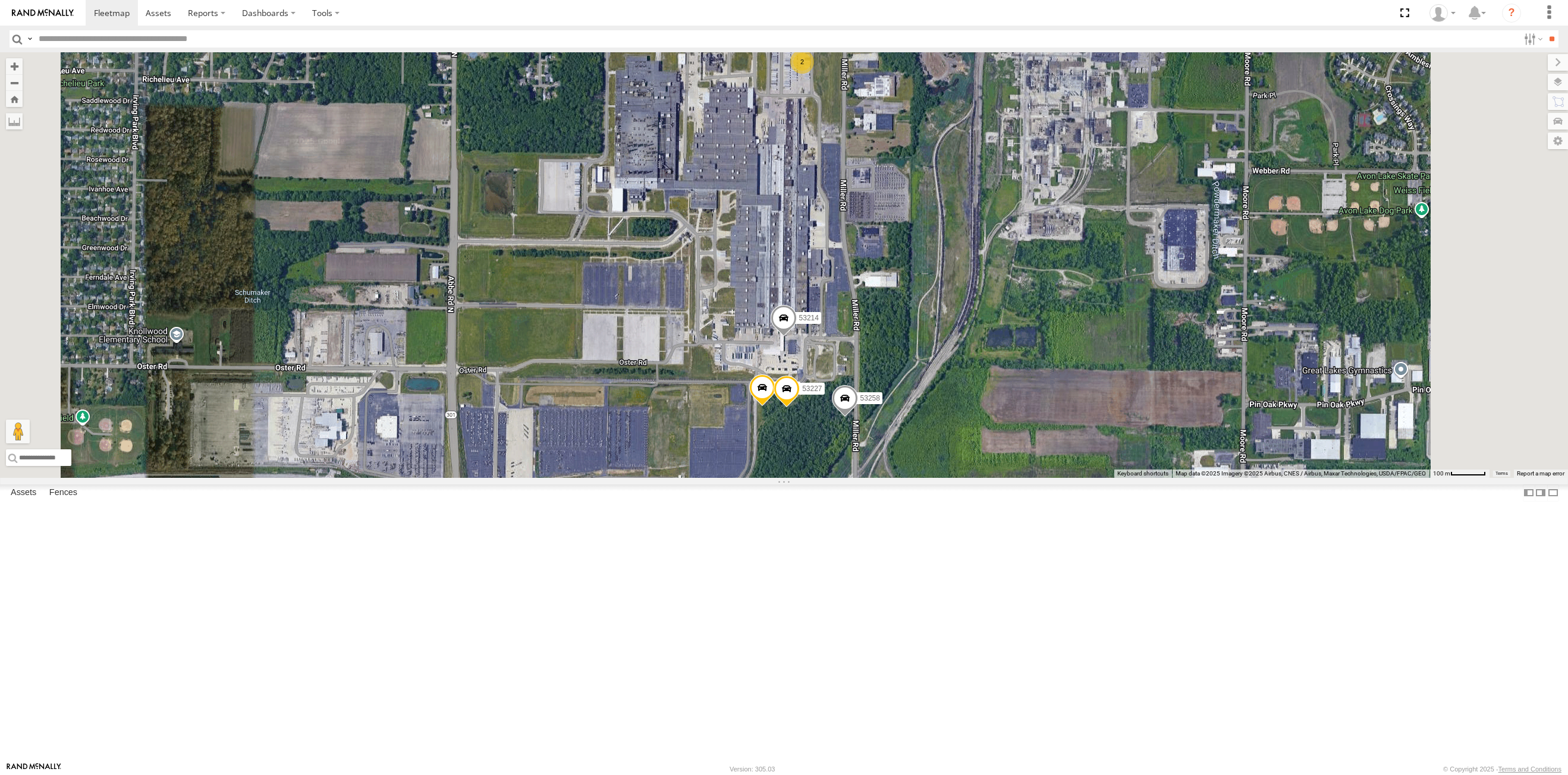
drag, startPoint x: 803, startPoint y: 359, endPoint x: 790, endPoint y: 448, distance: 89.9
click at [790, 448] on div "53215 53234 53271 53216 53272 53230 53149 53262 53247 53229 53210 53233 53250 5…" at bounding box center [784, 265] width 1568 height 425
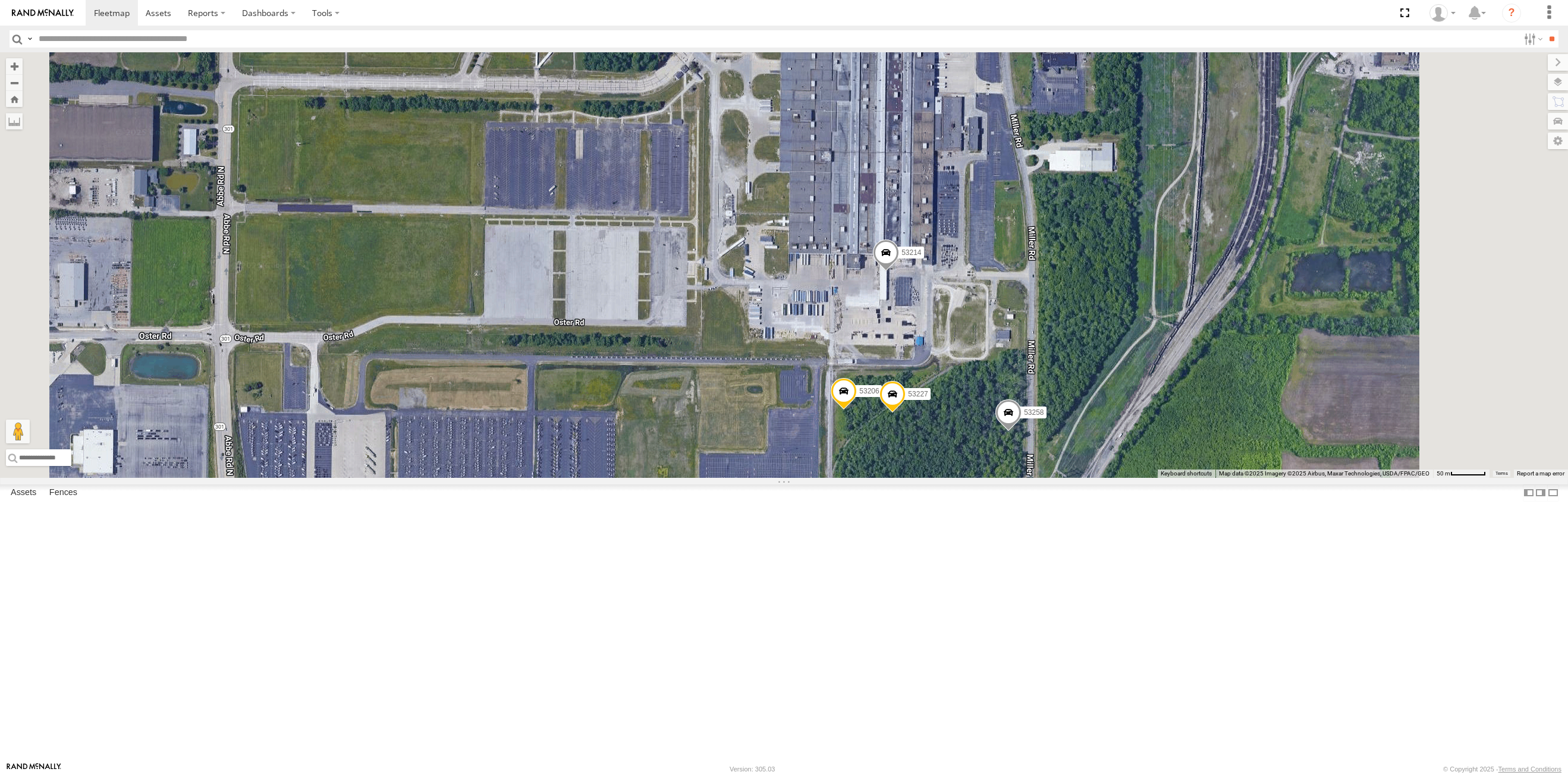
drag, startPoint x: 802, startPoint y: 512, endPoint x: 751, endPoint y: 426, distance: 100.0
click at [751, 426] on div "53215 53234 53271 53216 53272 53230 53149 53262 53247 53229 53210 53233 53250 5…" at bounding box center [784, 265] width 1568 height 425
